Goal: Find specific page/section: Find specific page/section

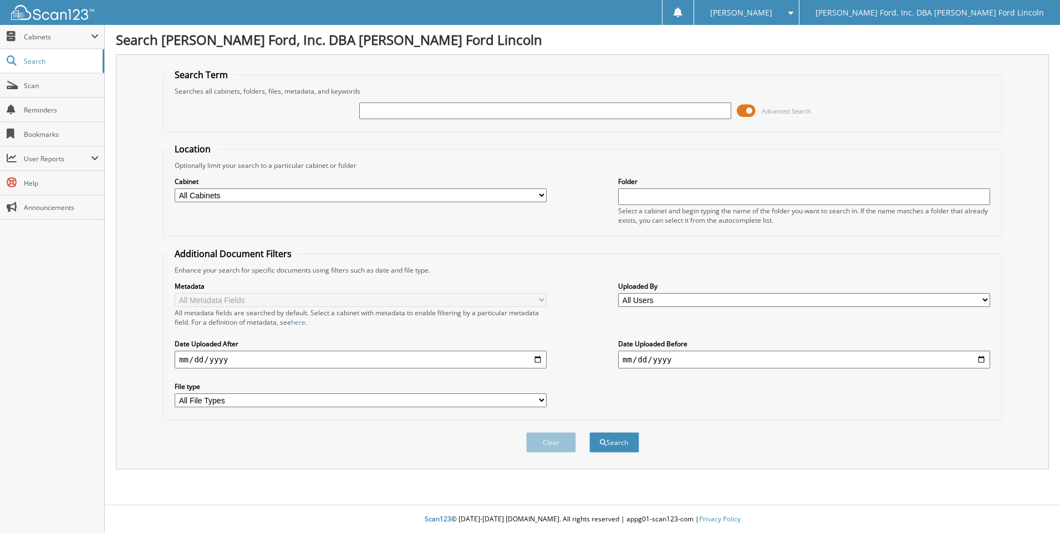
click at [403, 109] on input "text" at bounding box center [545, 111] width 372 height 17
type input "nada"
click at [589, 433] on button "Search" at bounding box center [614, 443] width 50 height 21
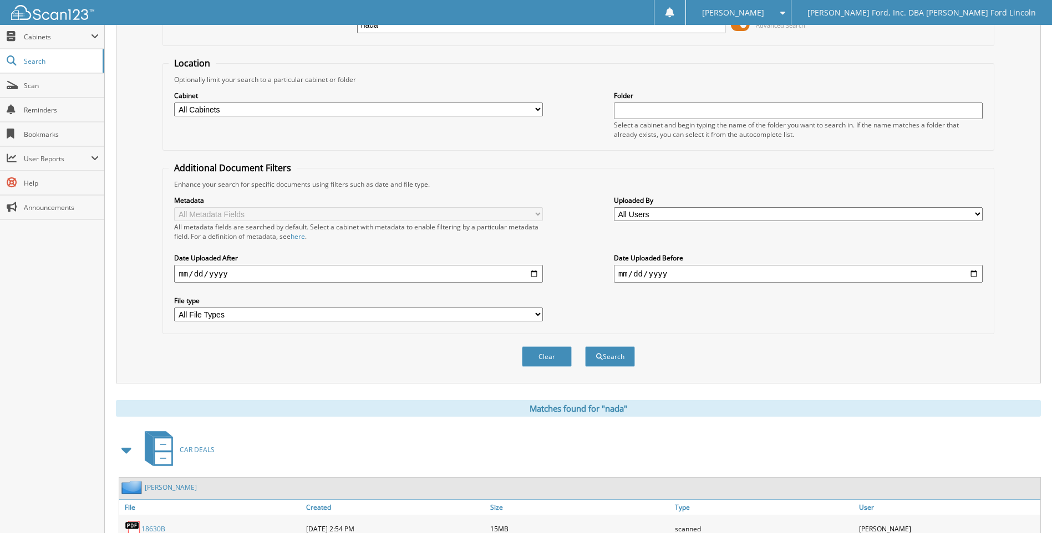
scroll to position [166, 0]
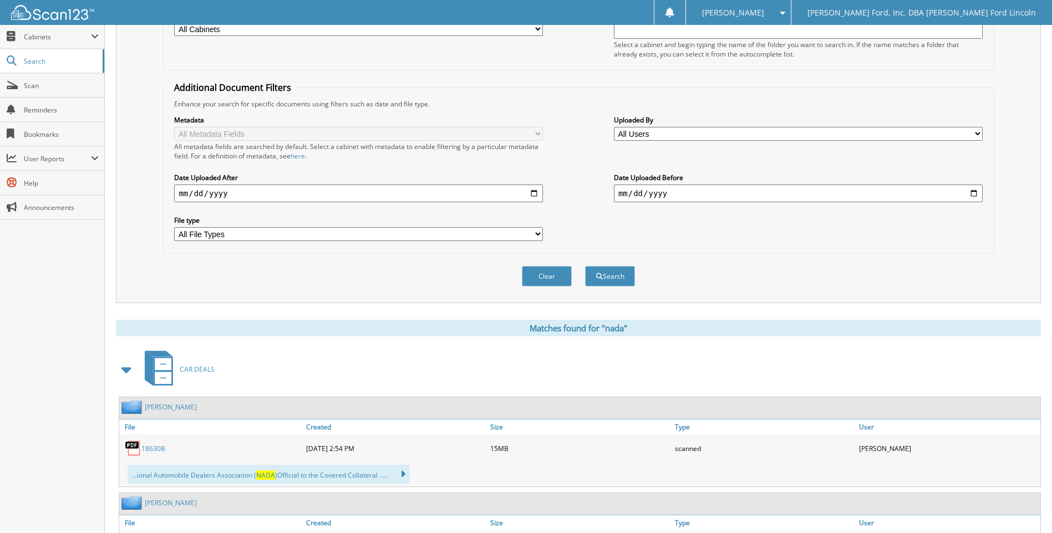
click at [128, 370] on span at bounding box center [127, 370] width 16 height 20
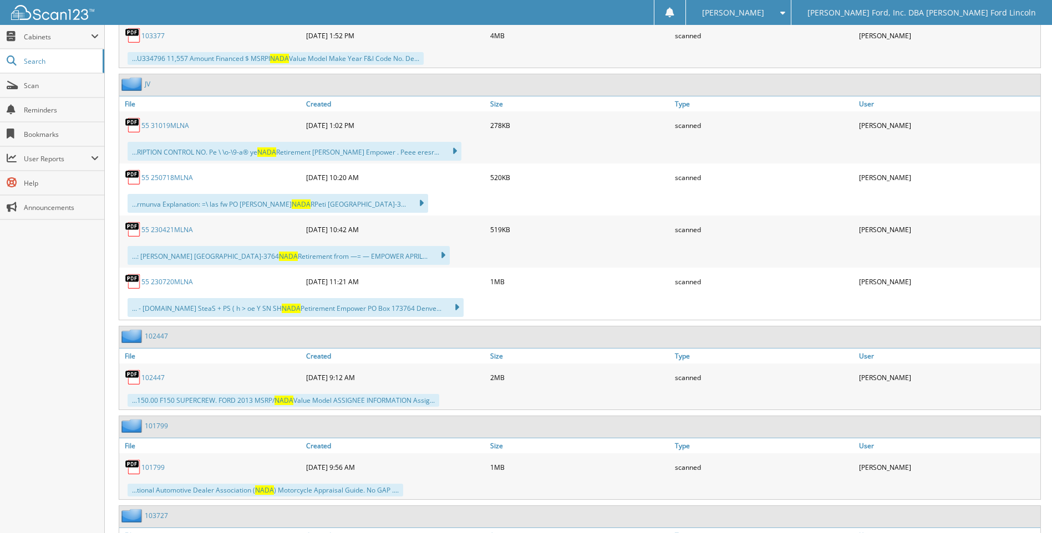
scroll to position [2052, 0]
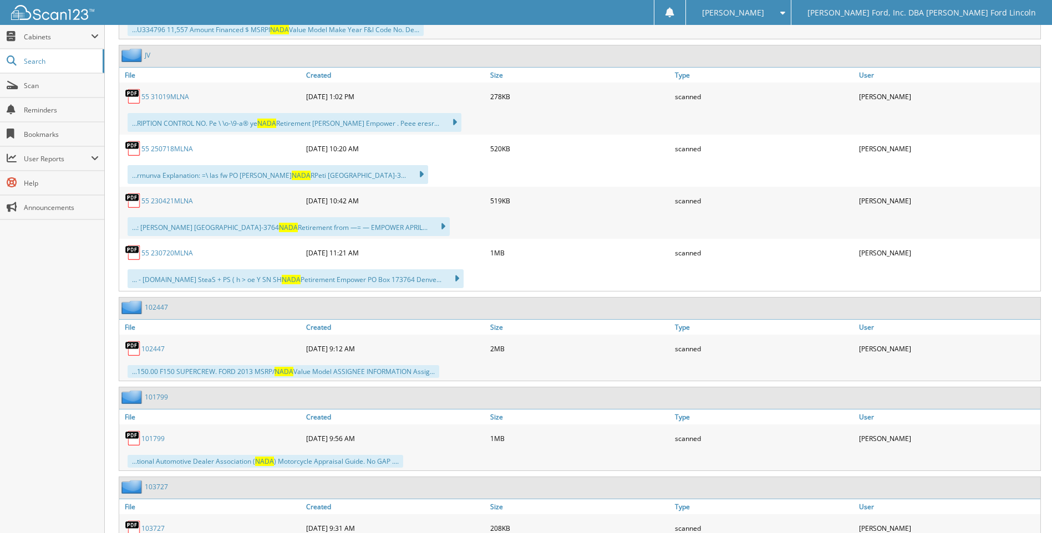
click at [153, 439] on link "101799" at bounding box center [152, 438] width 23 height 9
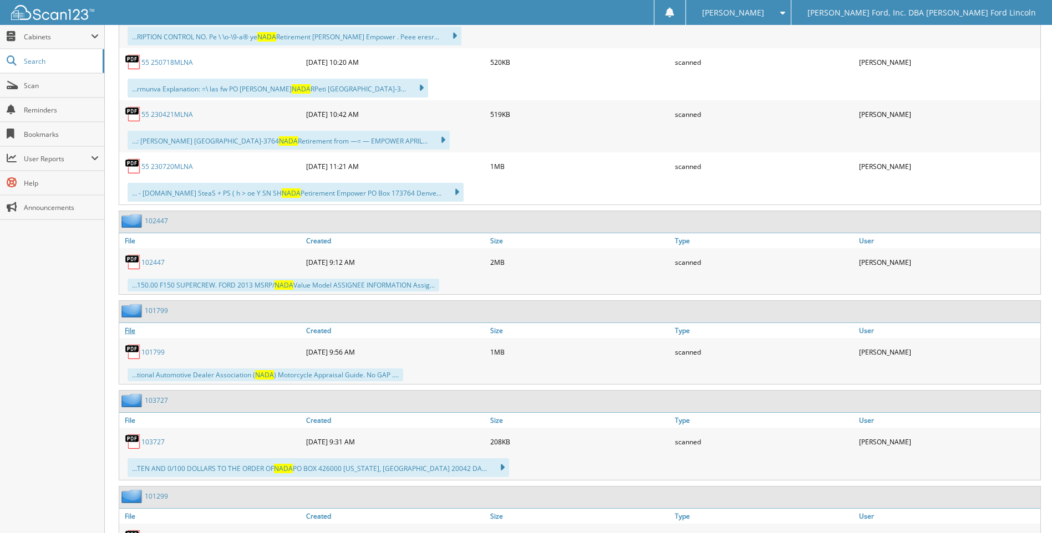
scroll to position [2218, 0]
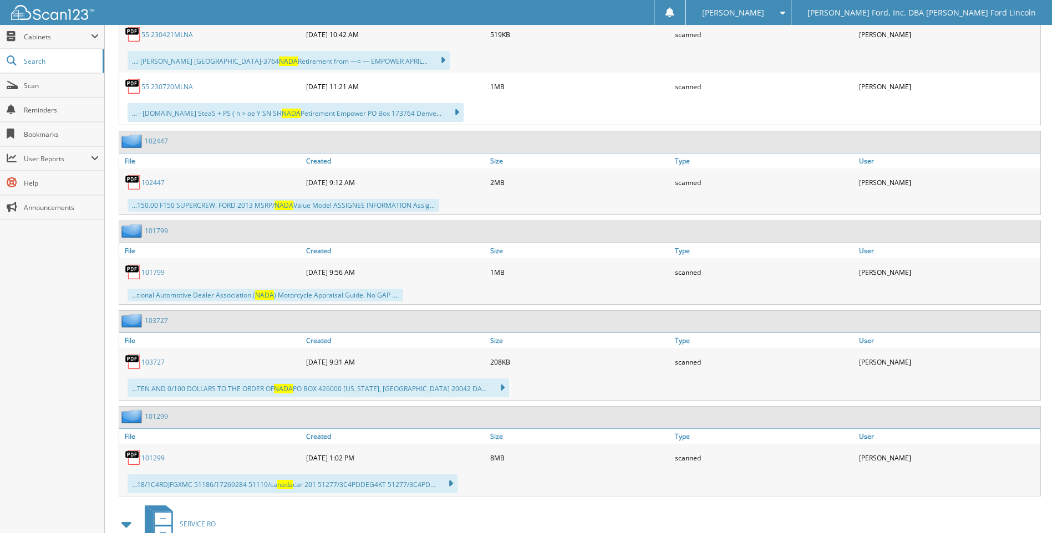
click at [161, 361] on link "103727" at bounding box center [152, 362] width 23 height 9
